Goal: Navigation & Orientation: Find specific page/section

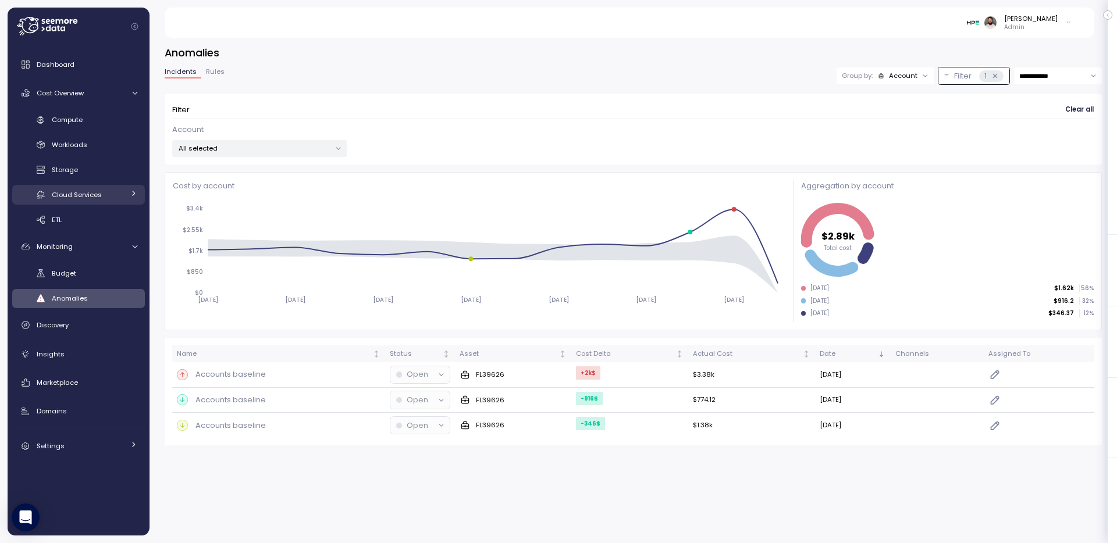
click at [116, 193] on div "Cloud Services" at bounding box center [88, 195] width 72 height 12
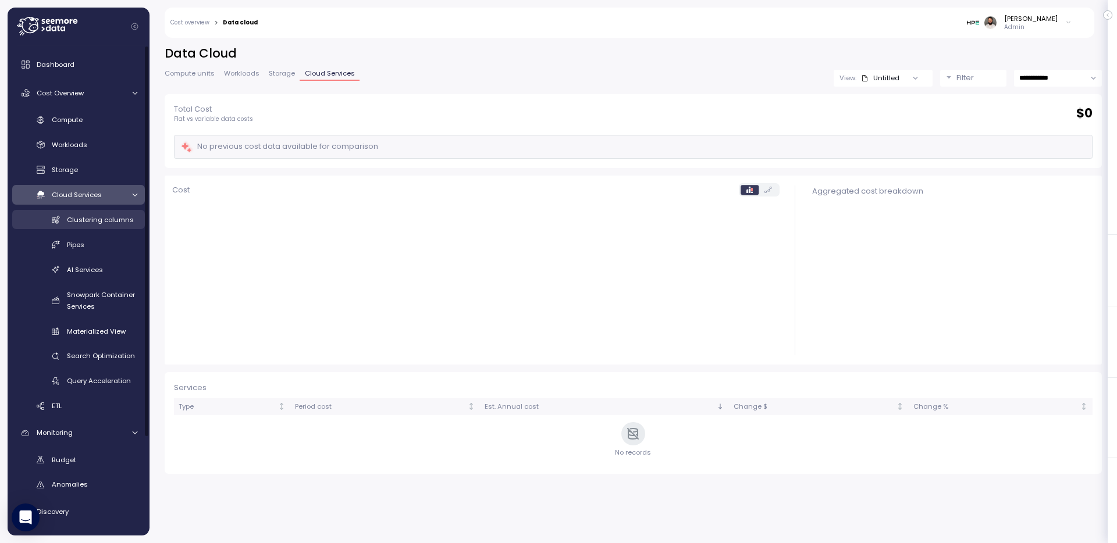
click at [123, 221] on span "Clustering columns" at bounding box center [100, 219] width 67 height 9
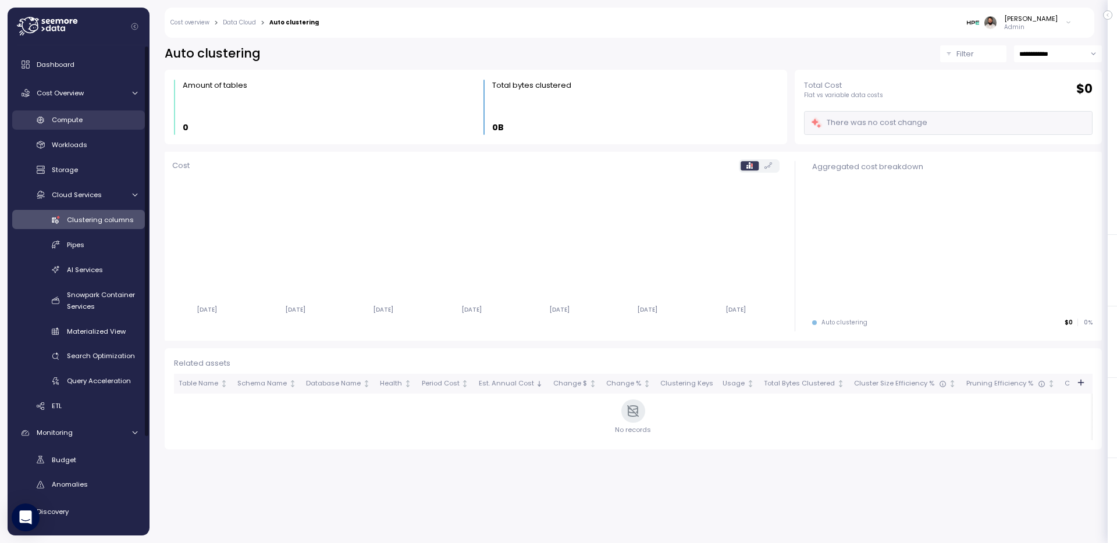
click at [117, 122] on div "Compute" at bounding box center [95, 120] width 86 height 12
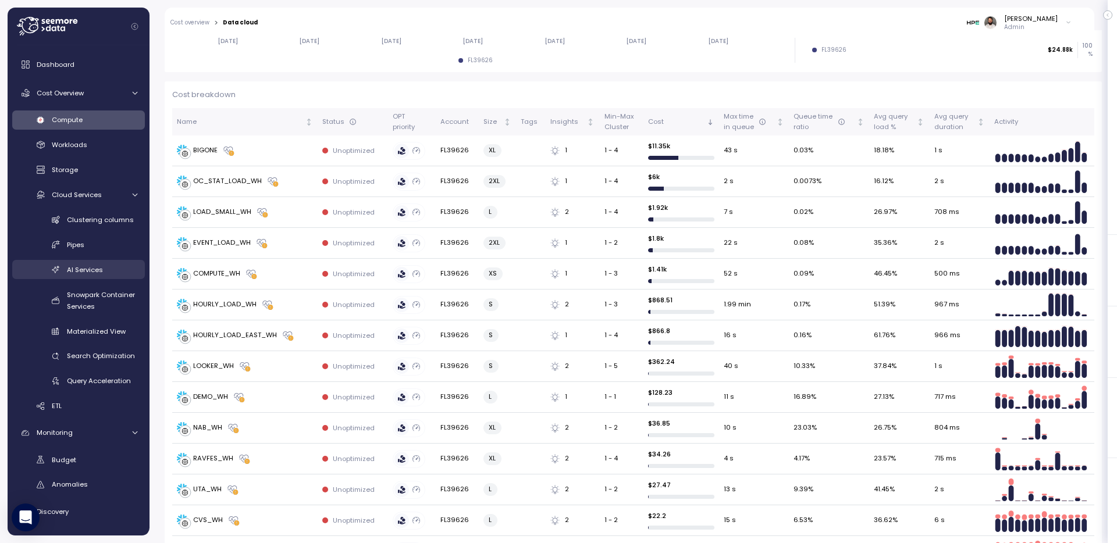
scroll to position [245, 0]
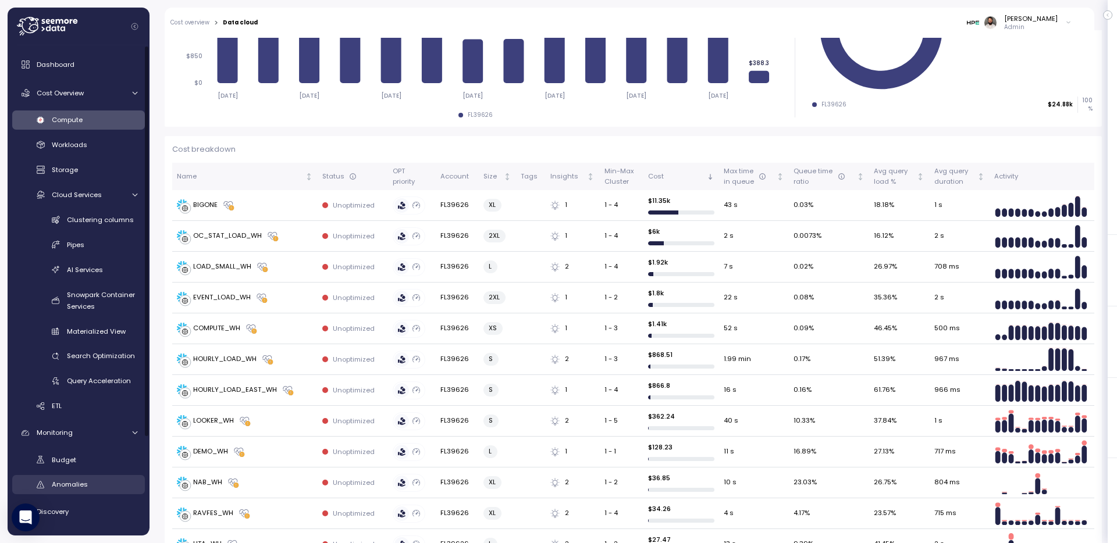
click at [91, 486] on div "Anomalies" at bounding box center [95, 485] width 86 height 12
